Goal: Complete application form: Complete application form

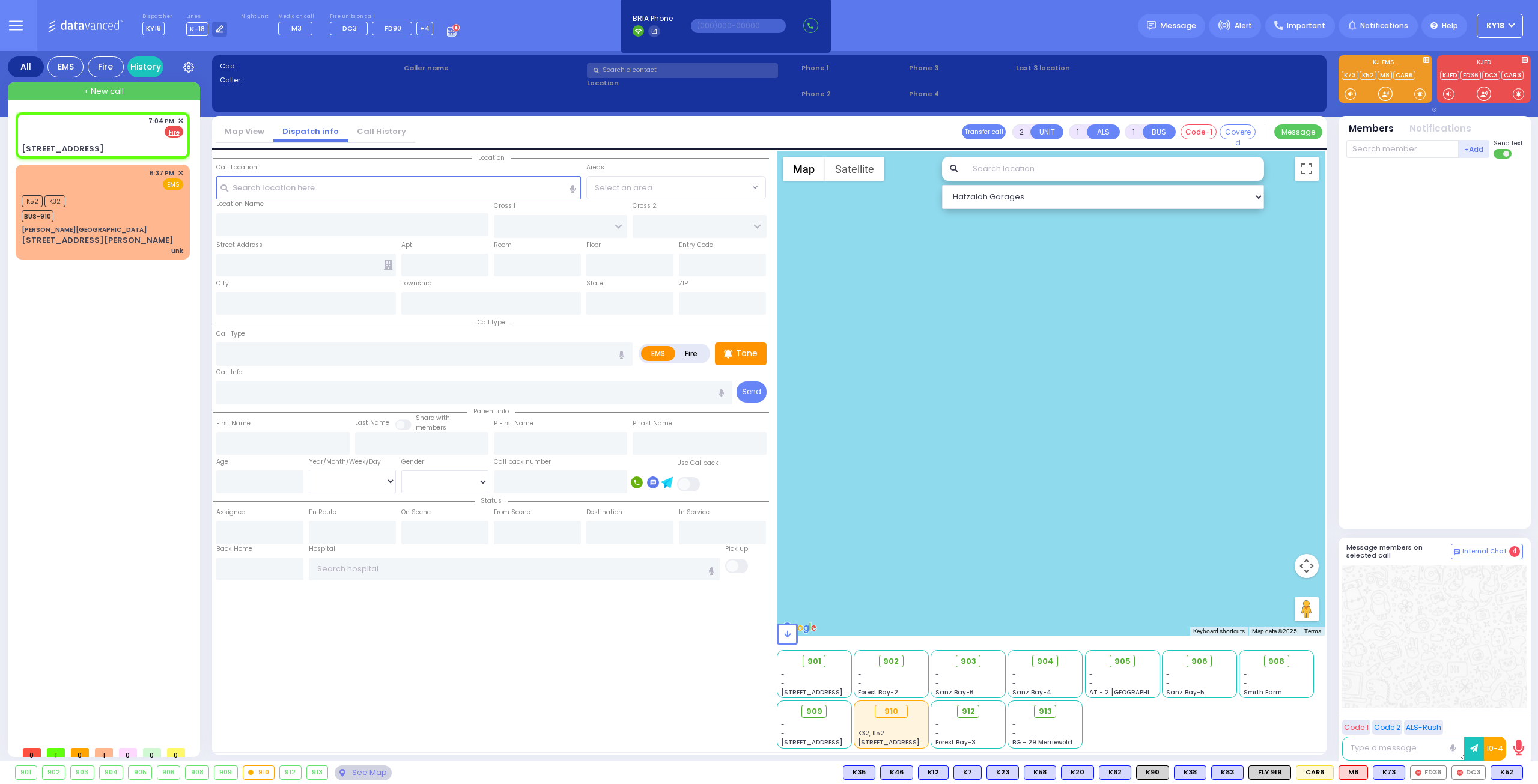
select select
radio input "false"
radio input "true"
select select
type input "19:04"
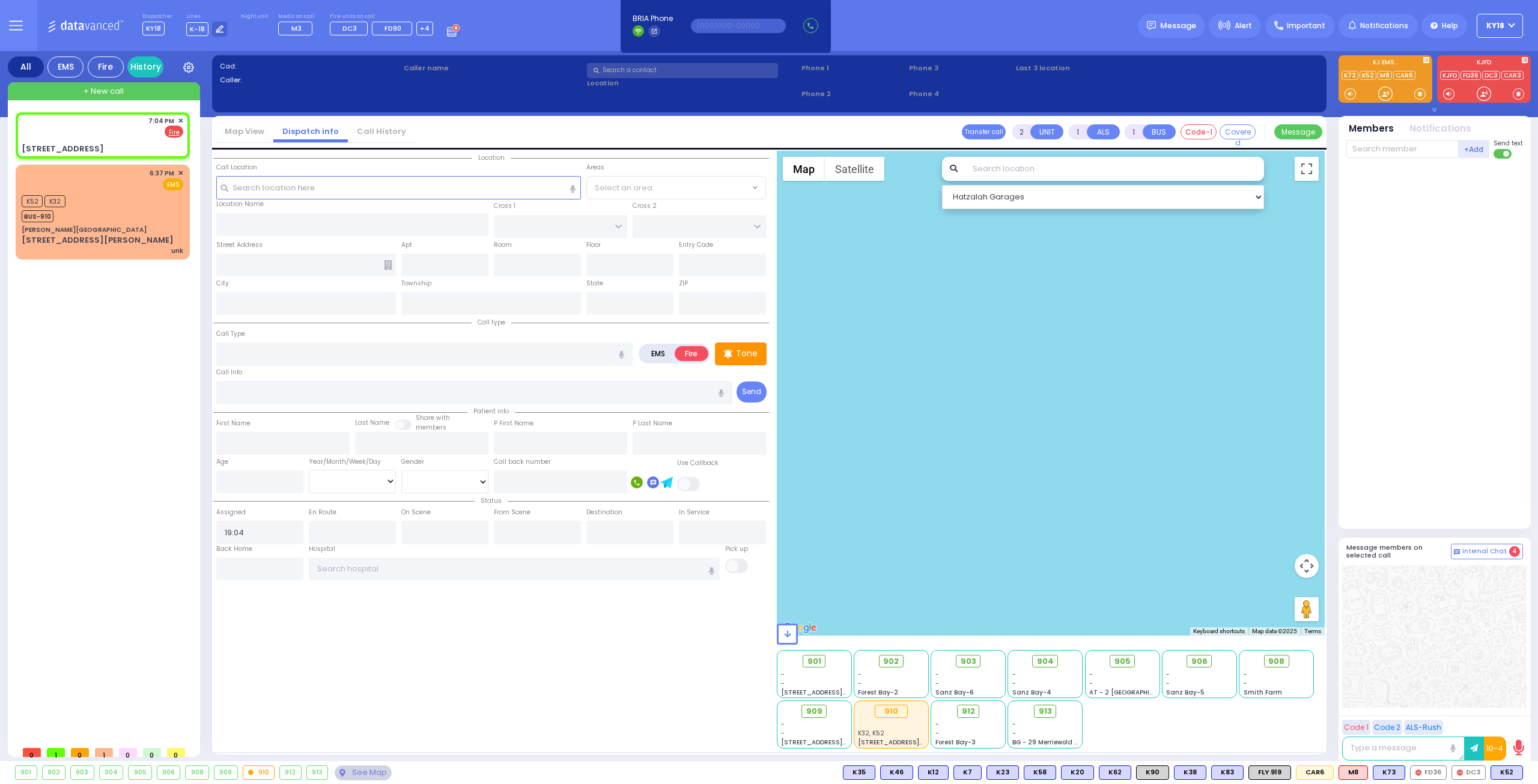
select select "Hatzalah Garages"
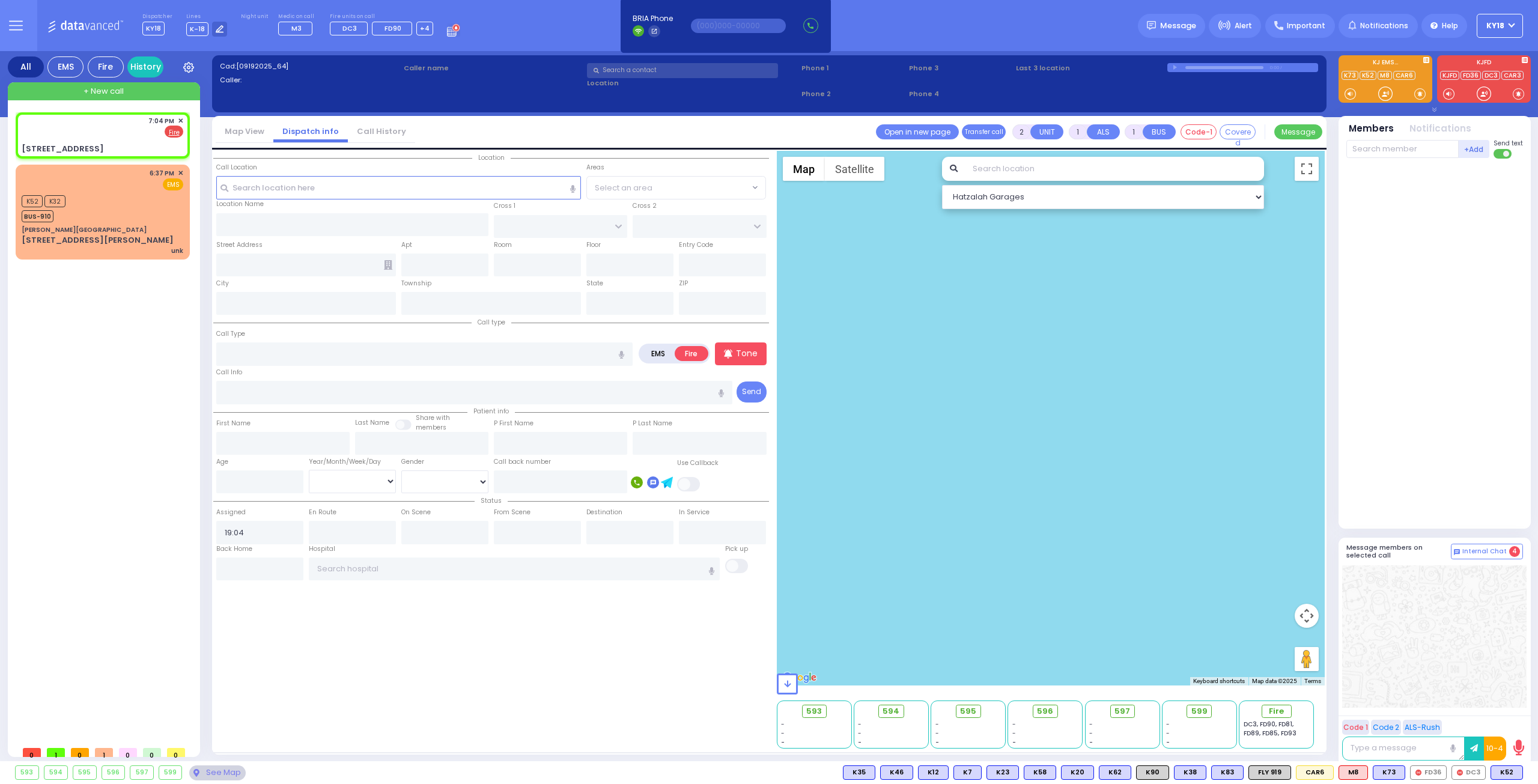
type input "ACRES RD"
type input "[STREET_ADDRESS]"
type input "MONROE"
type input "[US_STATE]"
type input "10950"
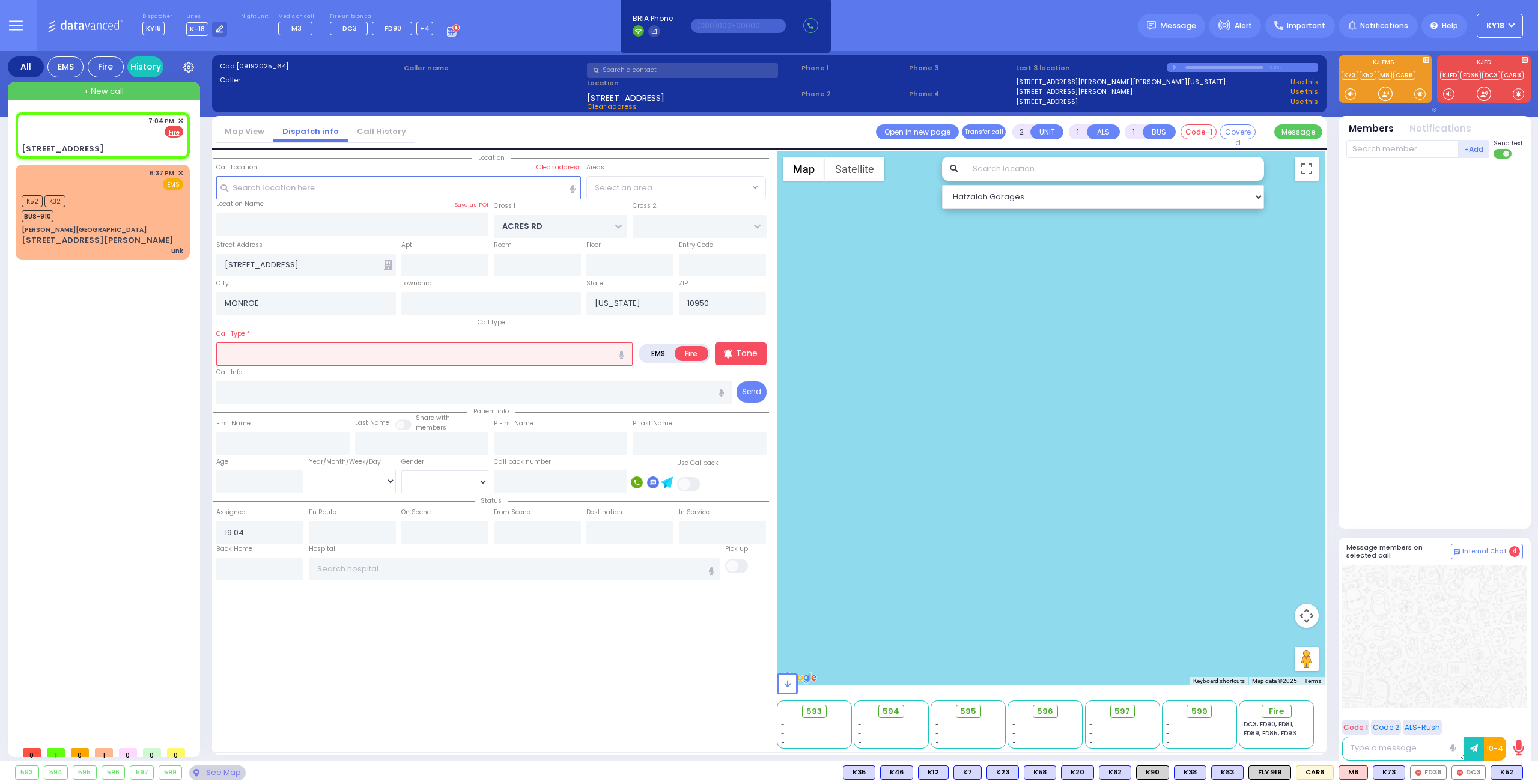
select select "PALM TREE"
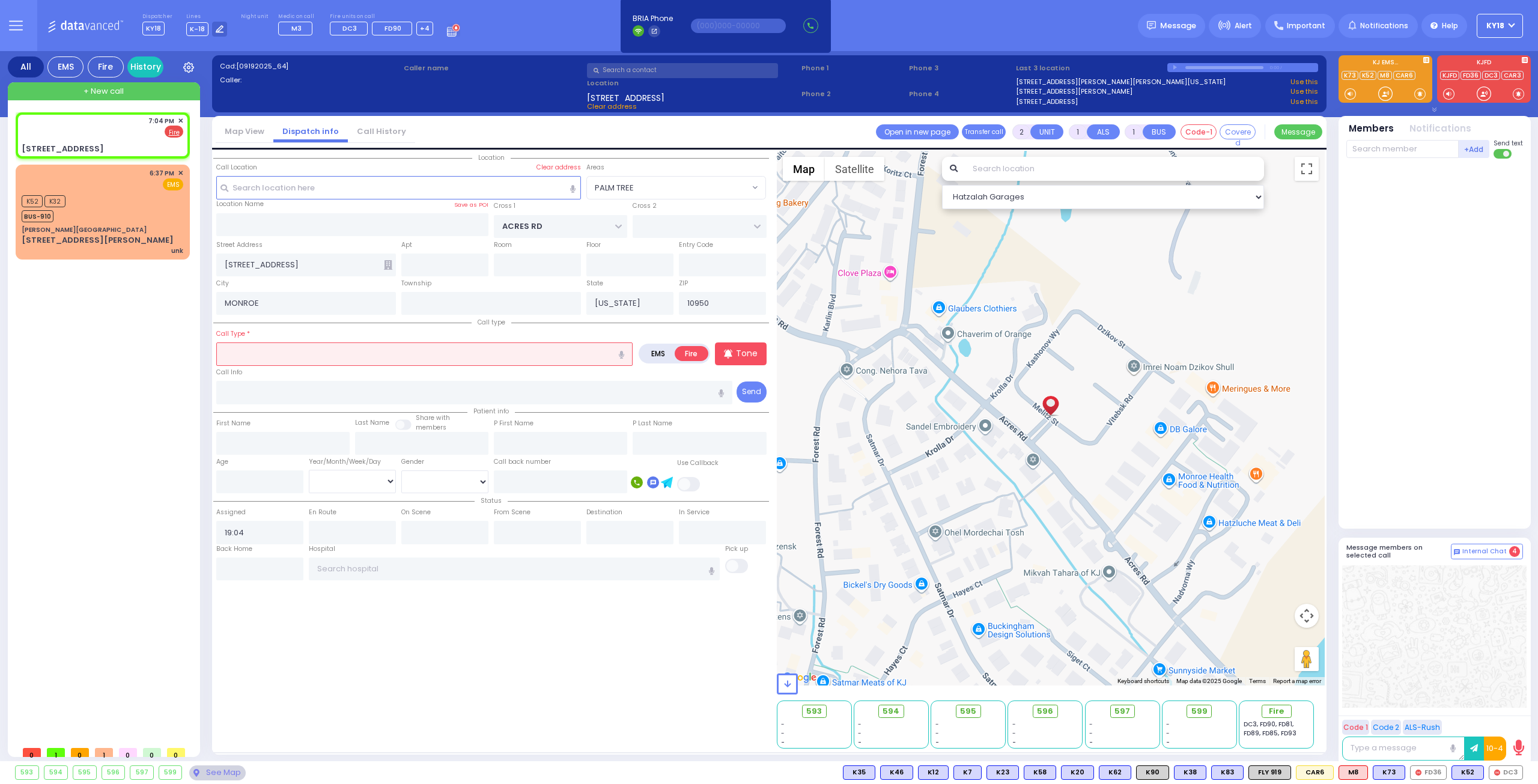
select select
radio input "true"
select select
select select "Hatzalah Garages"
select select "PALM TREE"
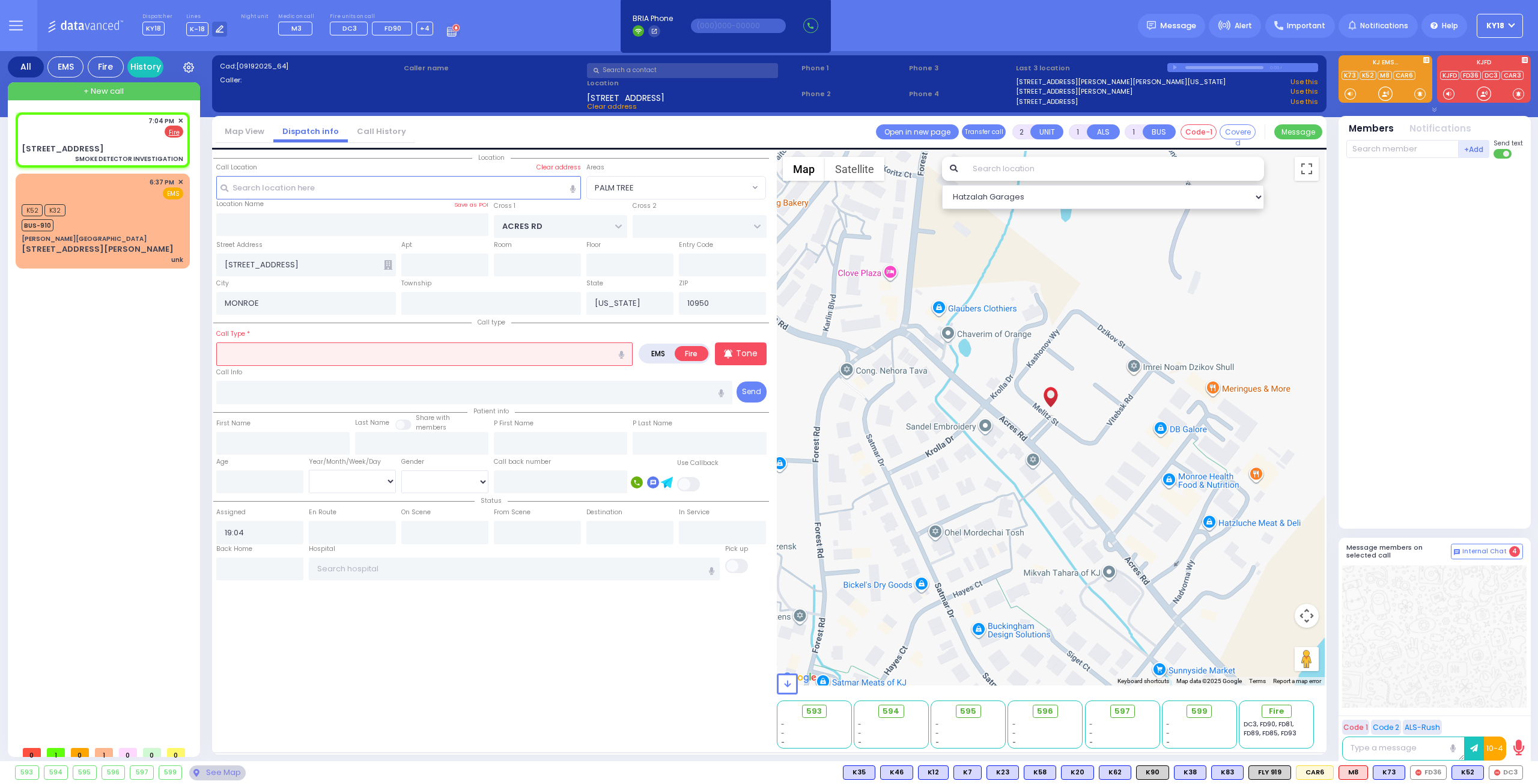
select select
type input "SMOKE DETECTOR INVESTIGATION"
radio input "true"
select select
select select "Hatzalah Garages"
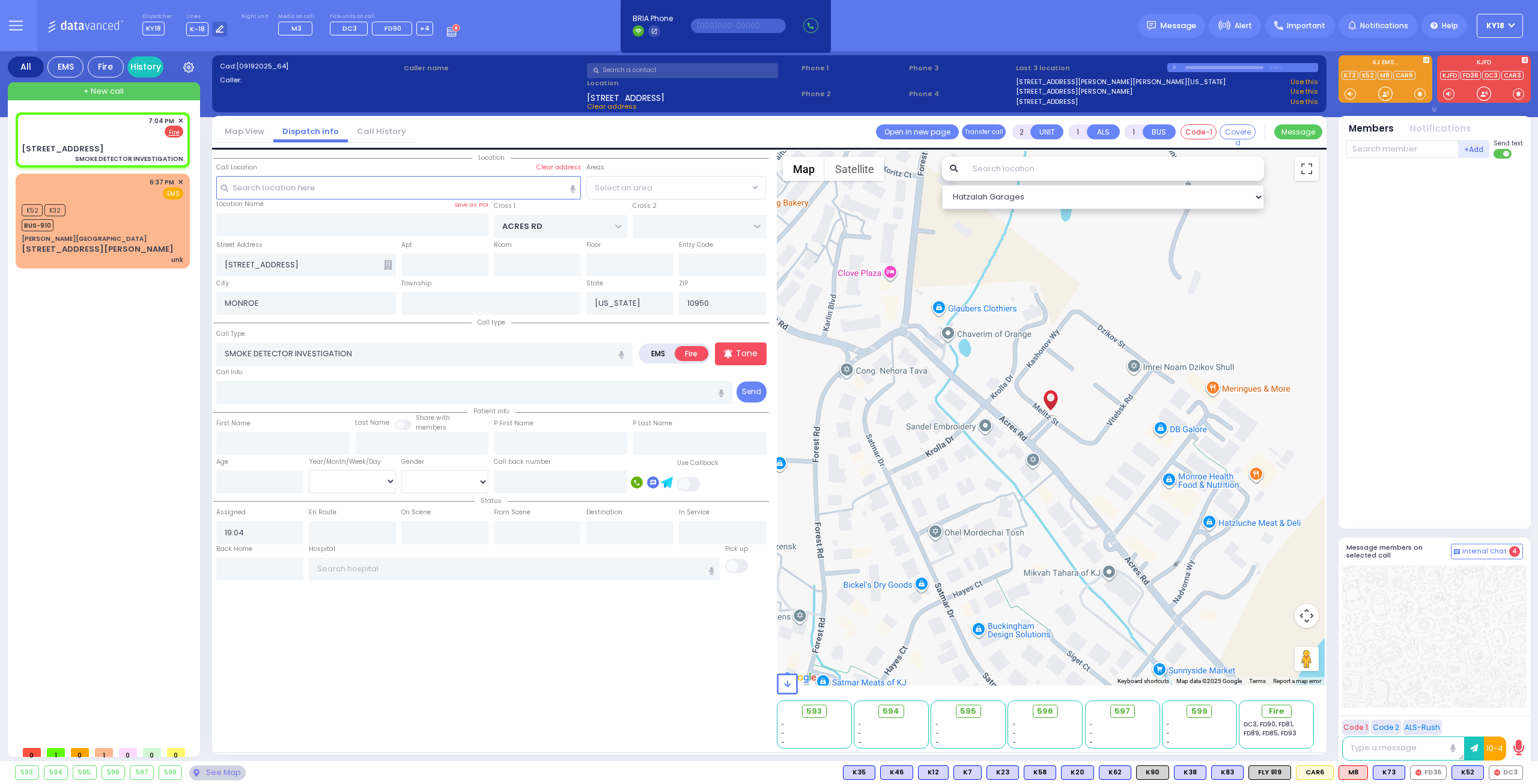
select select "PALM TREE"
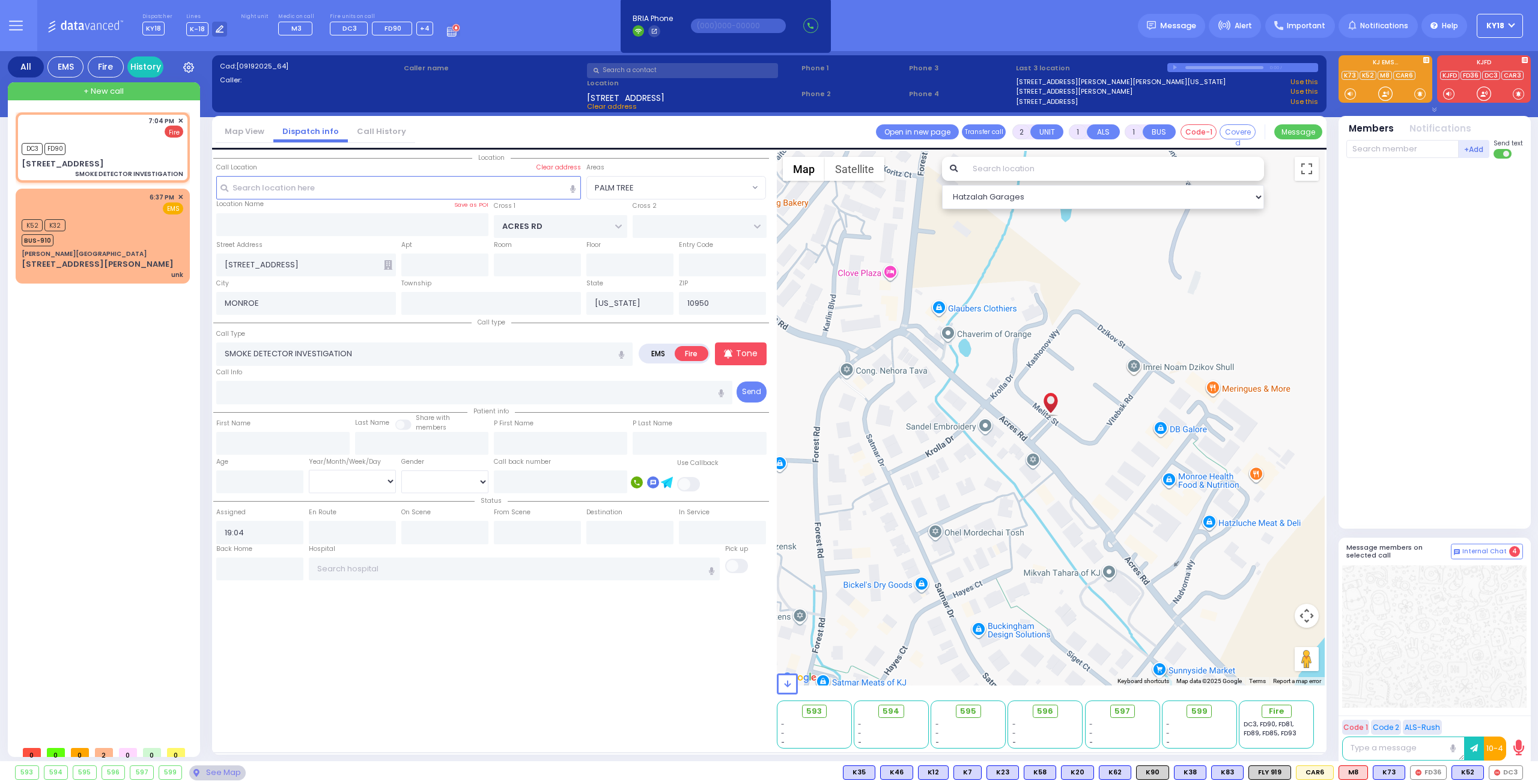
select select
radio input "true"
select select
type input "19:05"
select select "Hatzalah Garages"
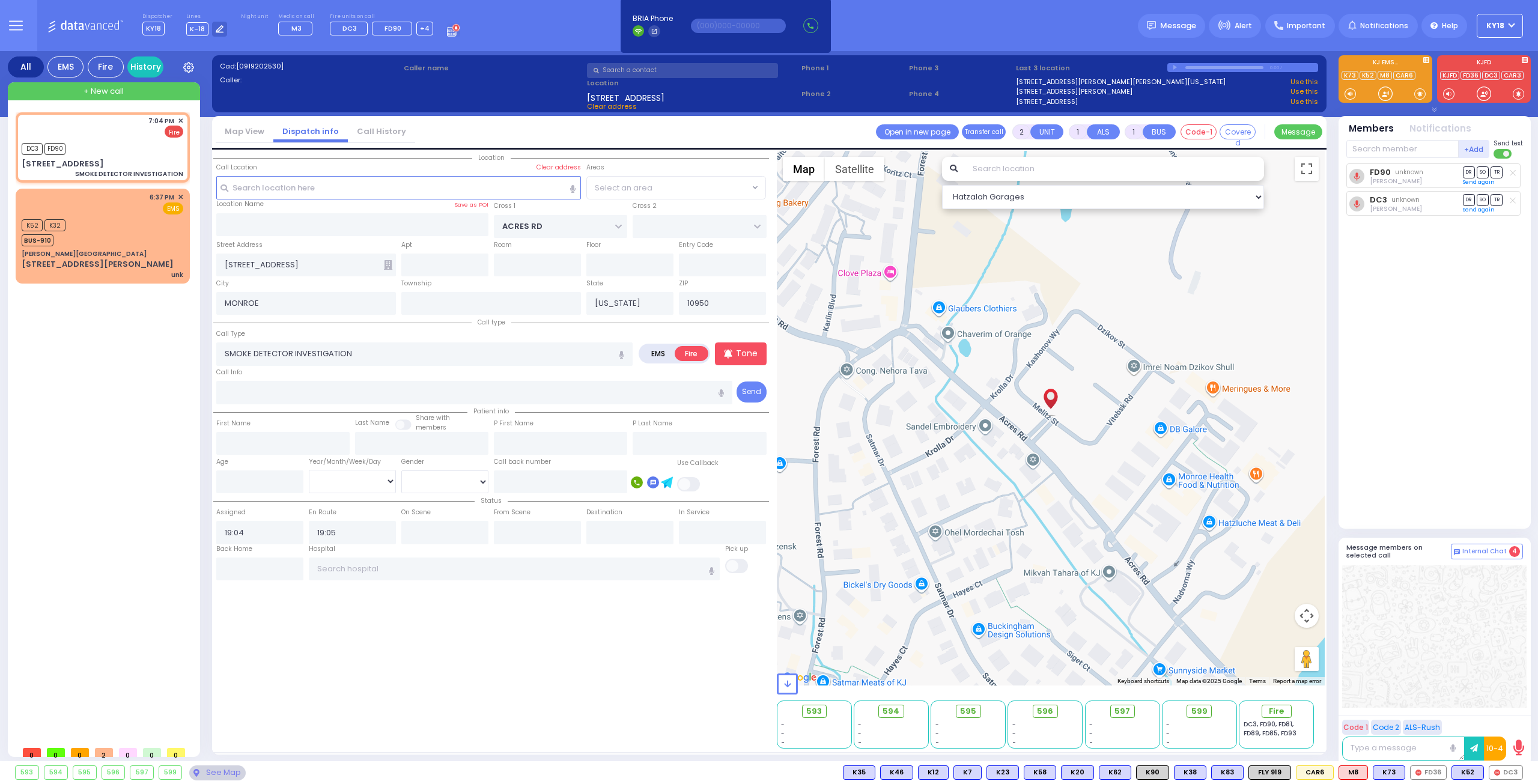
select select
radio input "true"
select select
select select "Hatzalah Garages"
select select "PALM TREE"
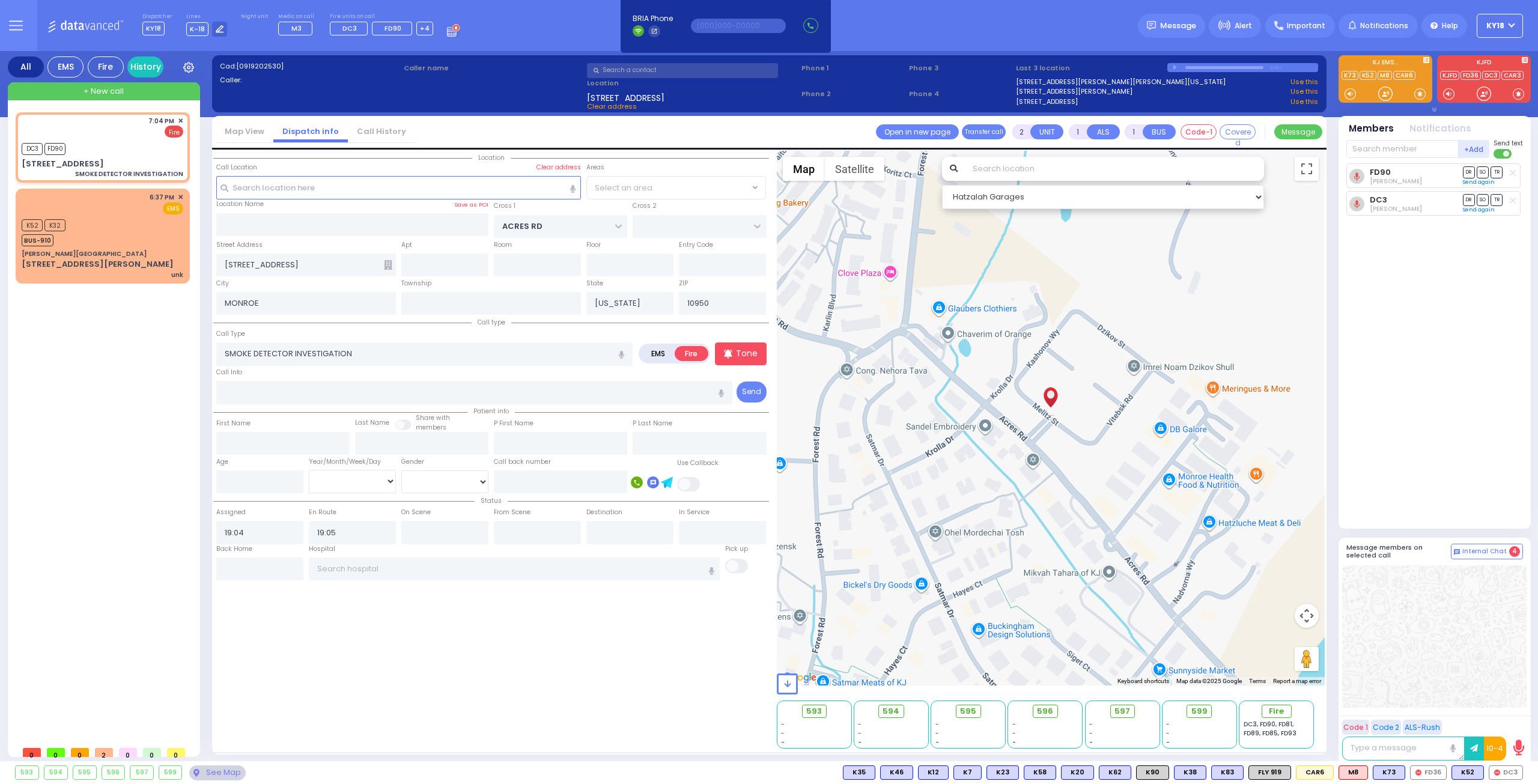
select select
radio input "true"
select select
select select "Hatzalah Garages"
select select "PALM TREE"
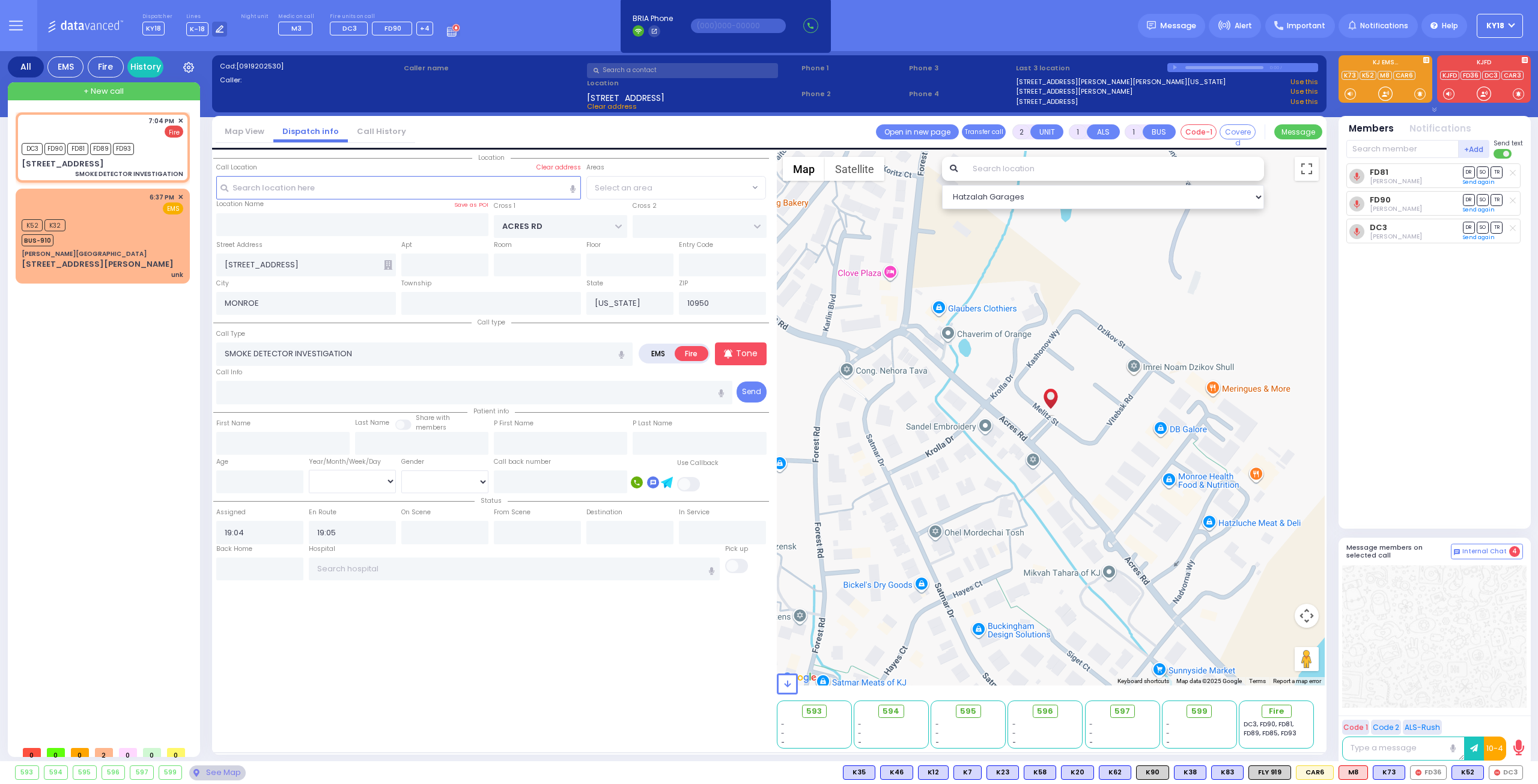
select select "PALM TREE"
select select
radio input "true"
select select
select select "Hatzalah Garages"
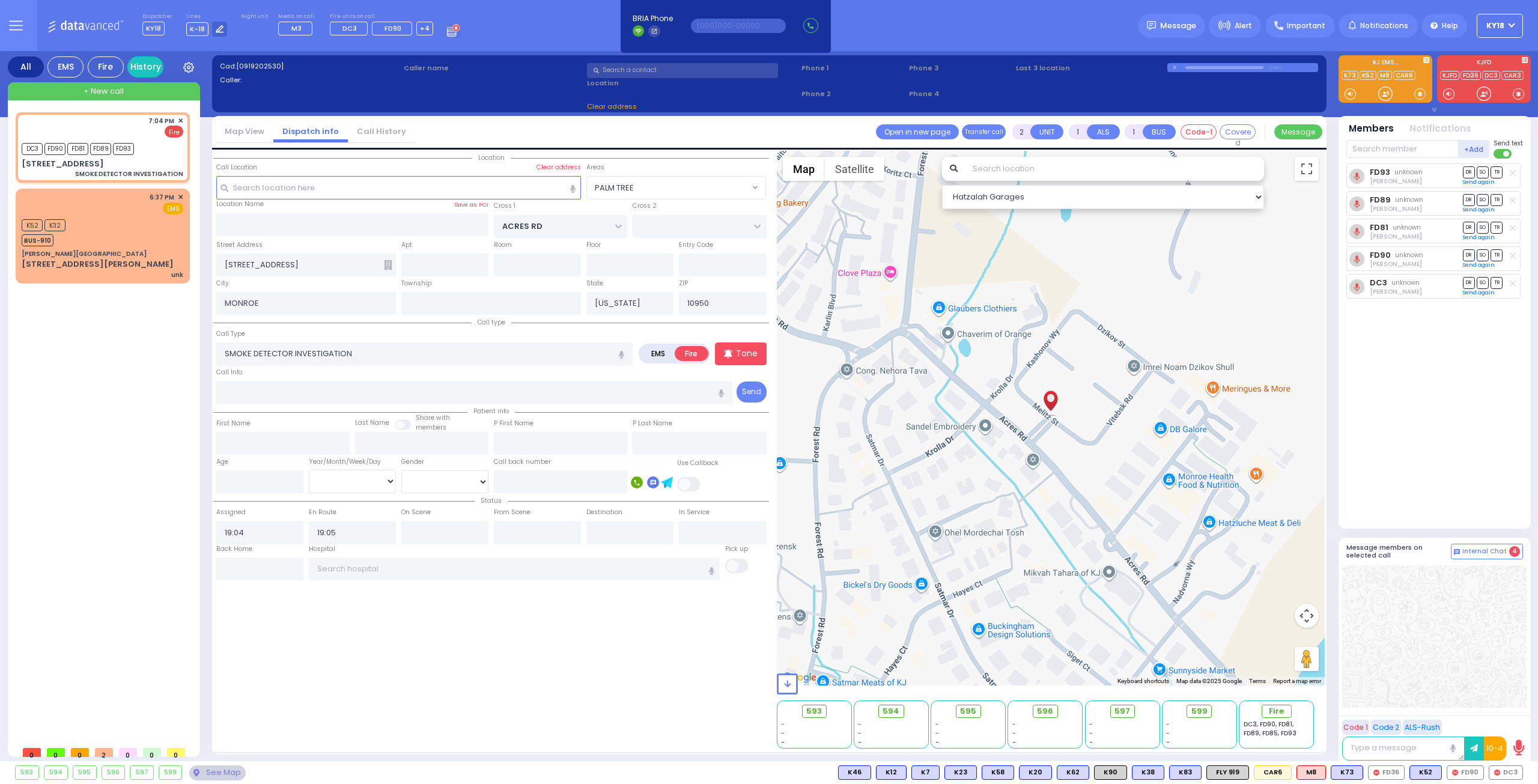
select select
radio input "true"
select select
select select "Hatzalah Garages"
select select
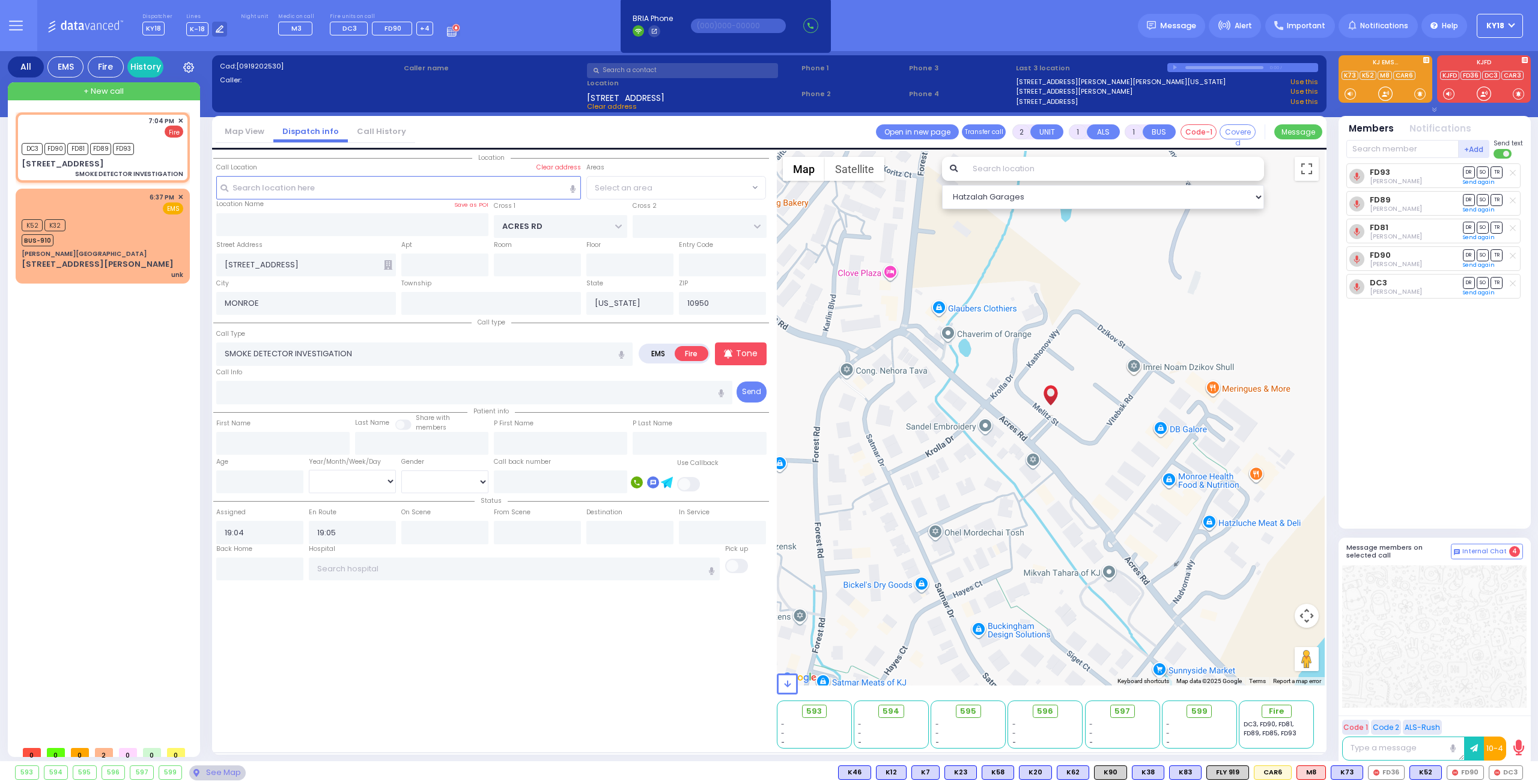
radio input "true"
select select
select select "PALM TREE"
select select "Hatzalah Garages"
select select "PALM TREE"
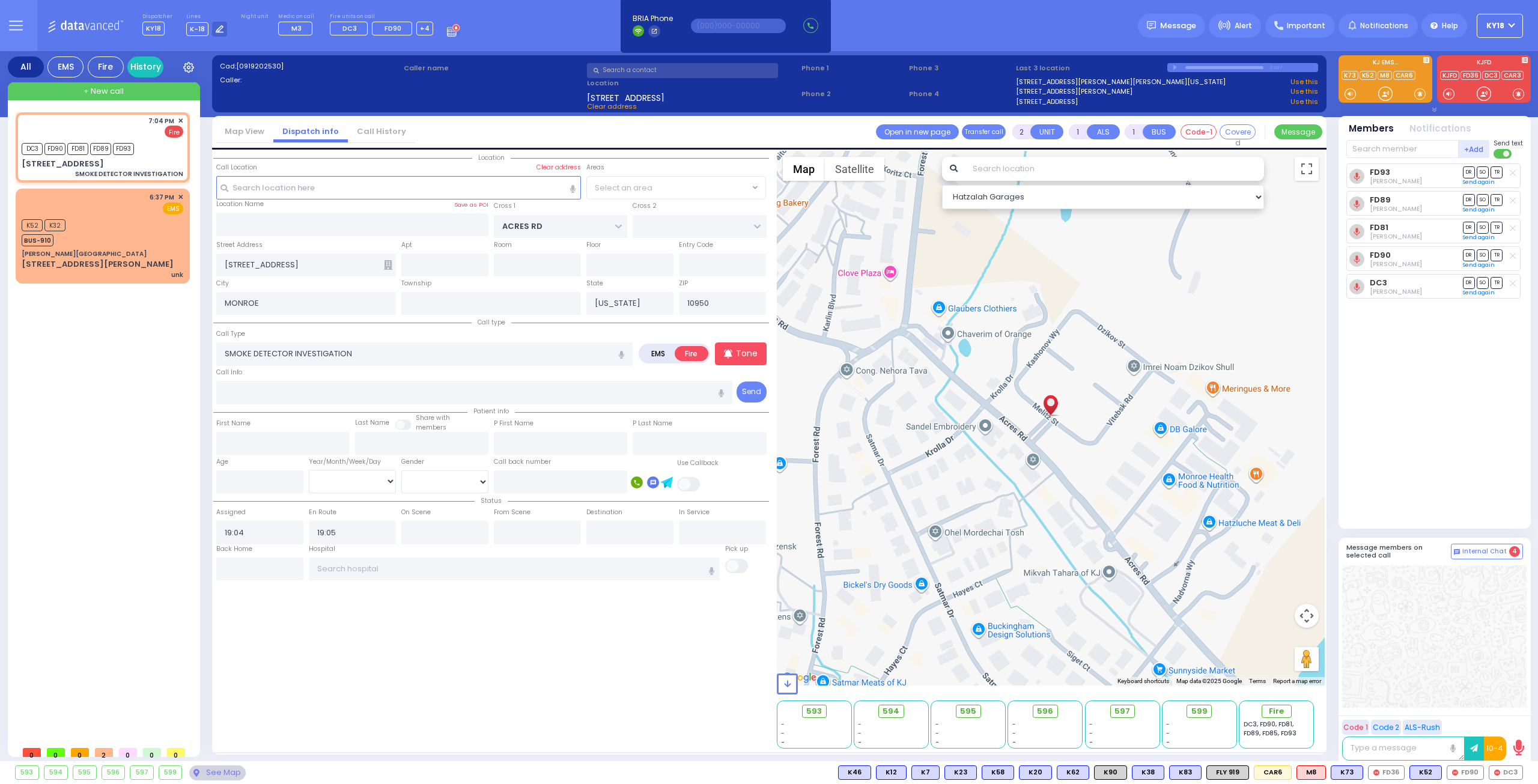
select select "PALM TREE"
select select
radio input "true"
select select
select select "Hatzalah Garages"
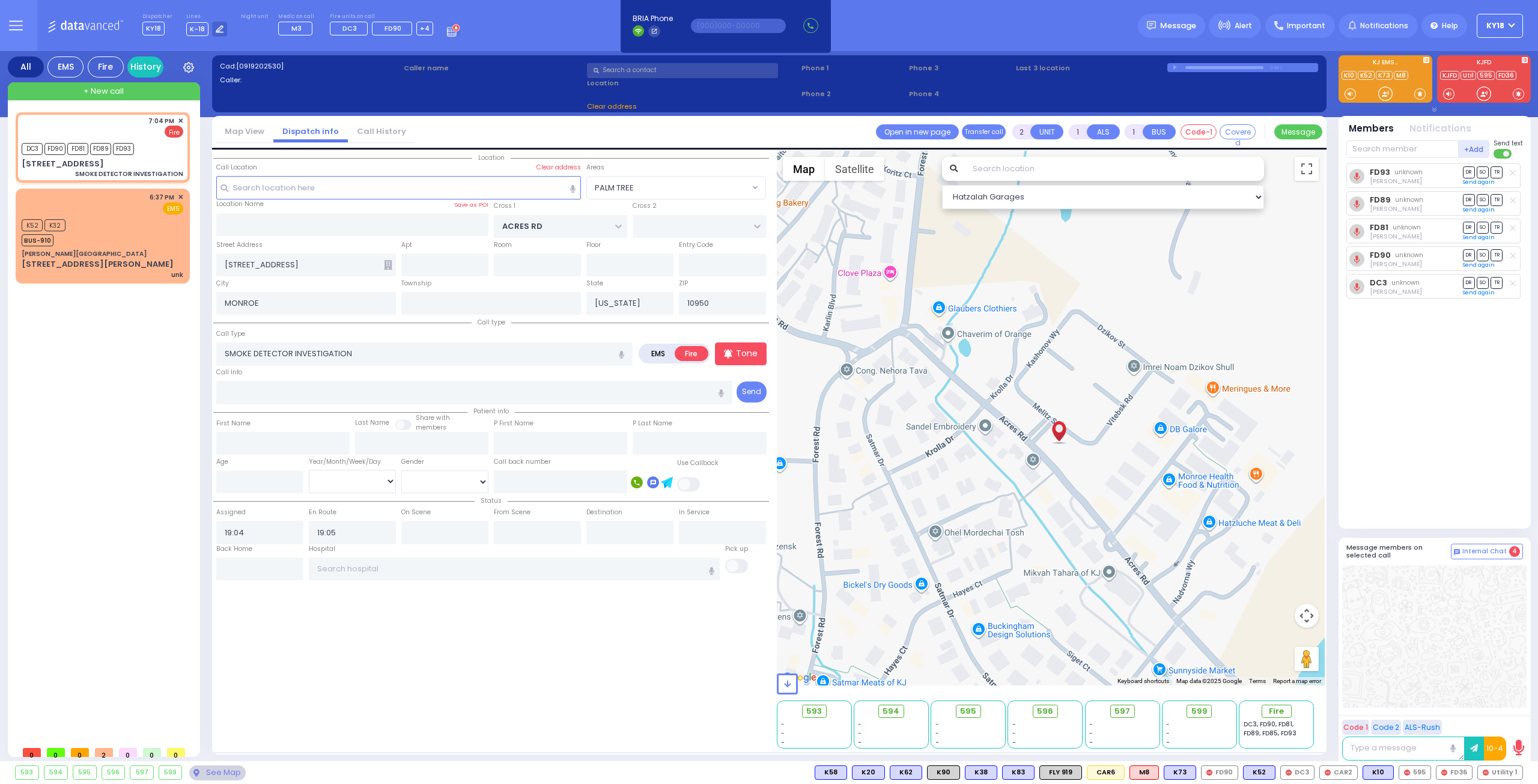
type input "204"
select select "PALM TREE"
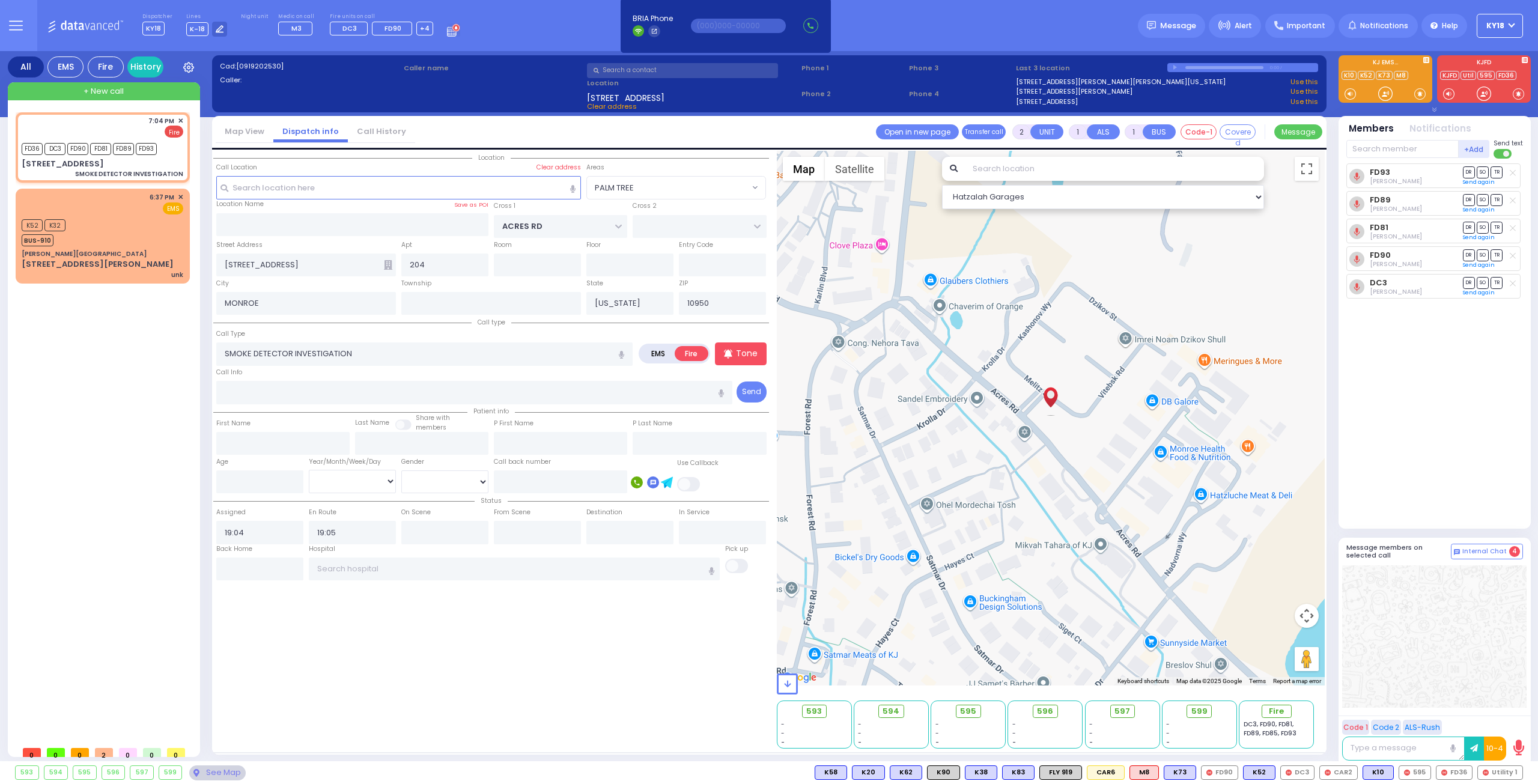
select select
radio input "true"
select select
select select "Hatzalah Garages"
select select "PALM TREE"
